Goal: Task Accomplishment & Management: Use online tool/utility

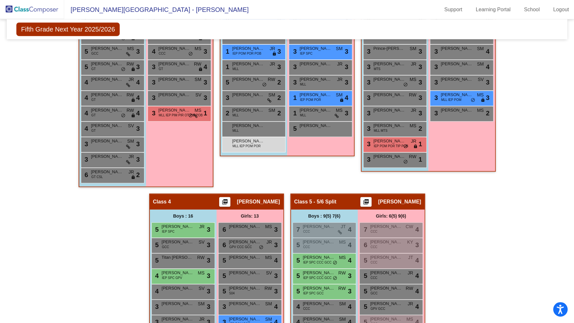
scroll to position [316, 0]
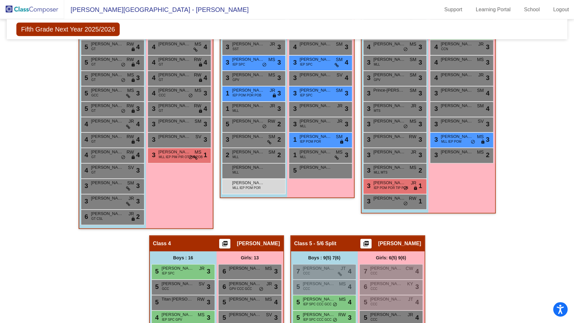
click at [36, 8] on img at bounding box center [32, 9] width 64 height 19
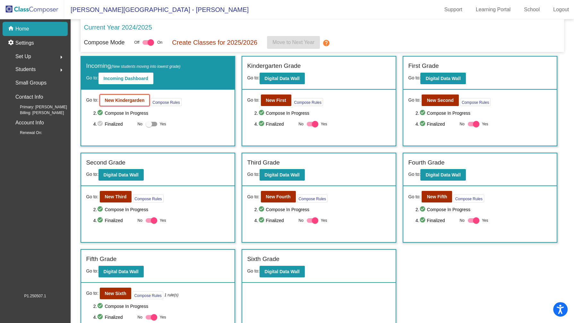
click at [133, 101] on b "New Kindergarden" at bounding box center [125, 100] width 40 height 5
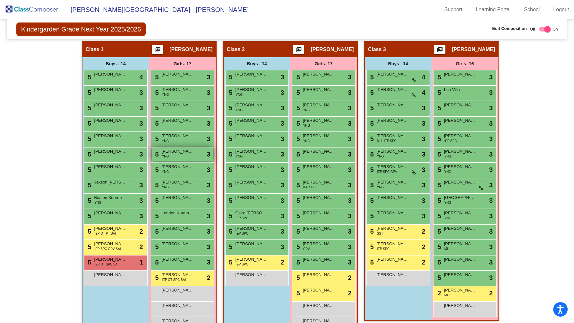
scroll to position [107, 0]
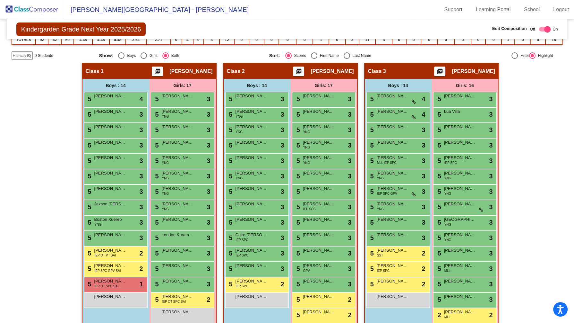
click at [41, 10] on img at bounding box center [32, 9] width 64 height 19
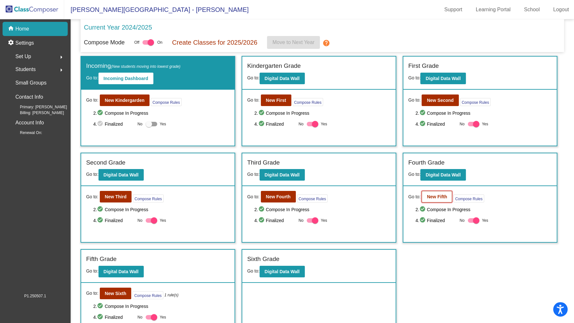
click at [434, 197] on b "New Fifth" at bounding box center [437, 196] width 20 height 5
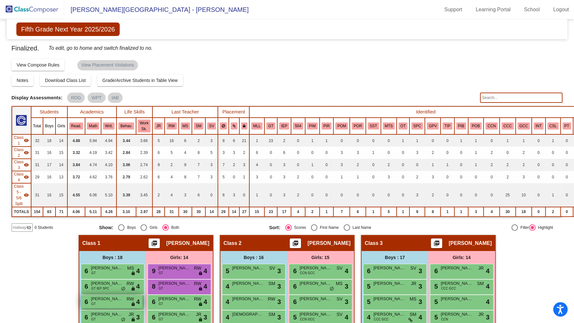
click at [111, 302] on div "6 [PERSON_NAME] GT RW lock do_not_disturb_alt 4" at bounding box center [111, 301] width 61 height 13
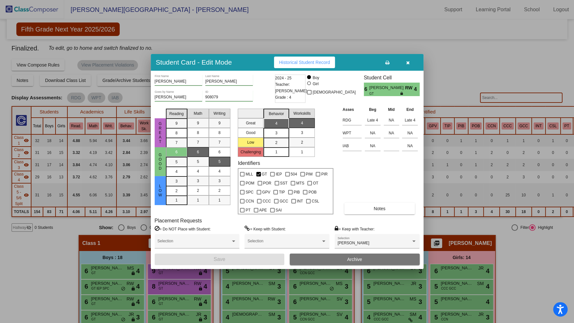
click at [408, 62] on icon "button" at bounding box center [408, 62] width 4 height 4
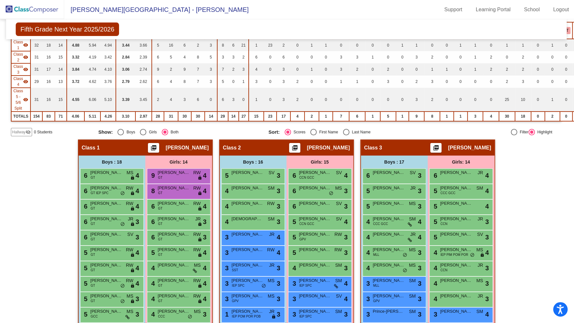
scroll to position [0, 1]
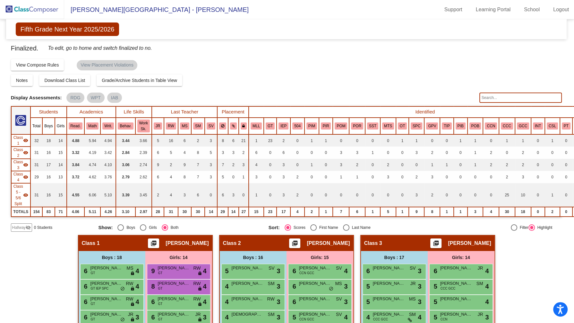
click at [35, 11] on img at bounding box center [32, 9] width 64 height 19
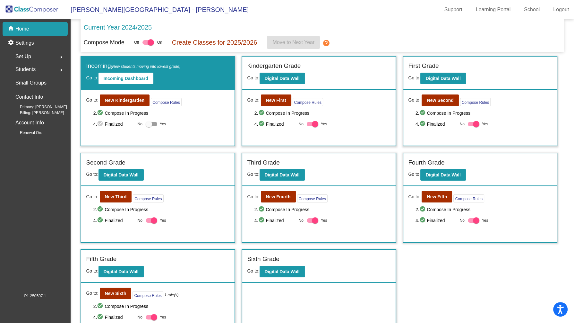
click at [475, 220] on div at bounding box center [476, 220] width 6 height 6
click at [471, 222] on input "Yes" at bounding box center [471, 222] width 0 height 0
checkbox input "false"
click at [438, 194] on b "New Fifth" at bounding box center [437, 196] width 20 height 5
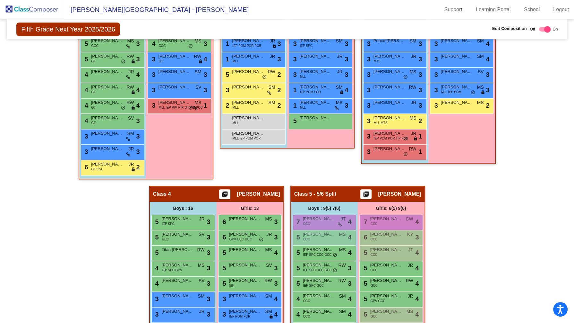
scroll to position [342, 0]
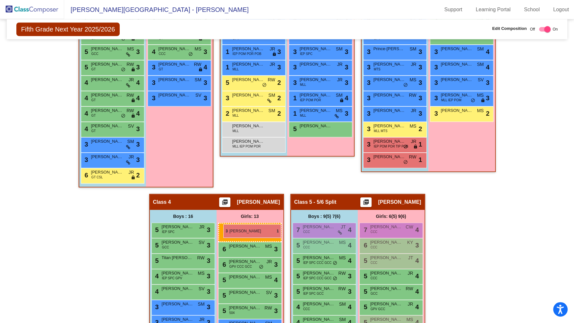
drag, startPoint x: 174, startPoint y: 114, endPoint x: 223, endPoint y: 224, distance: 120.7
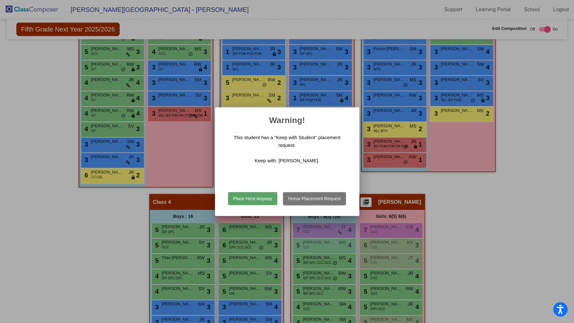
click at [262, 200] on button "Place Here Anyway" at bounding box center [252, 198] width 49 height 13
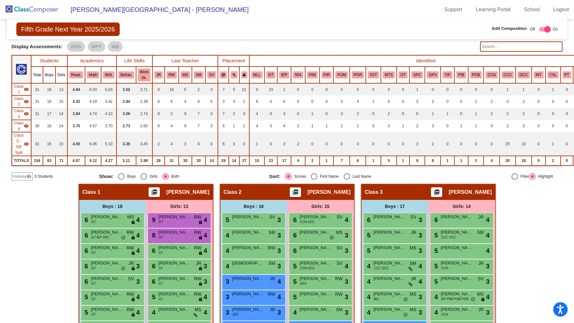
scroll to position [35, 0]
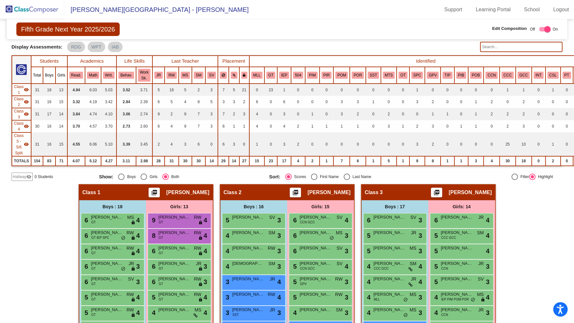
click at [39, 11] on img at bounding box center [32, 9] width 64 height 19
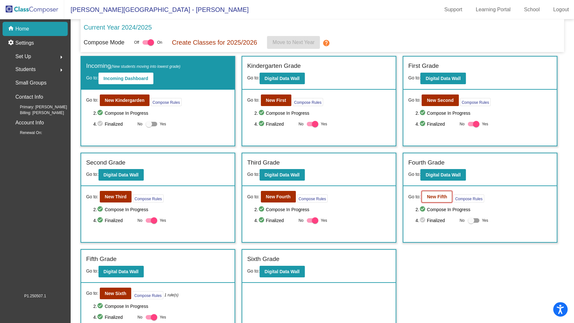
click at [432, 199] on button "New Fifth" at bounding box center [437, 197] width 30 height 12
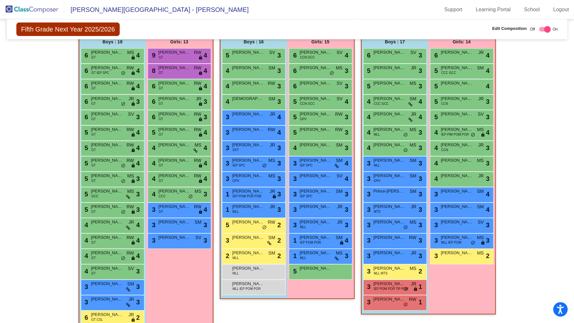
scroll to position [201, 0]
